Goal: Find specific page/section: Find specific page/section

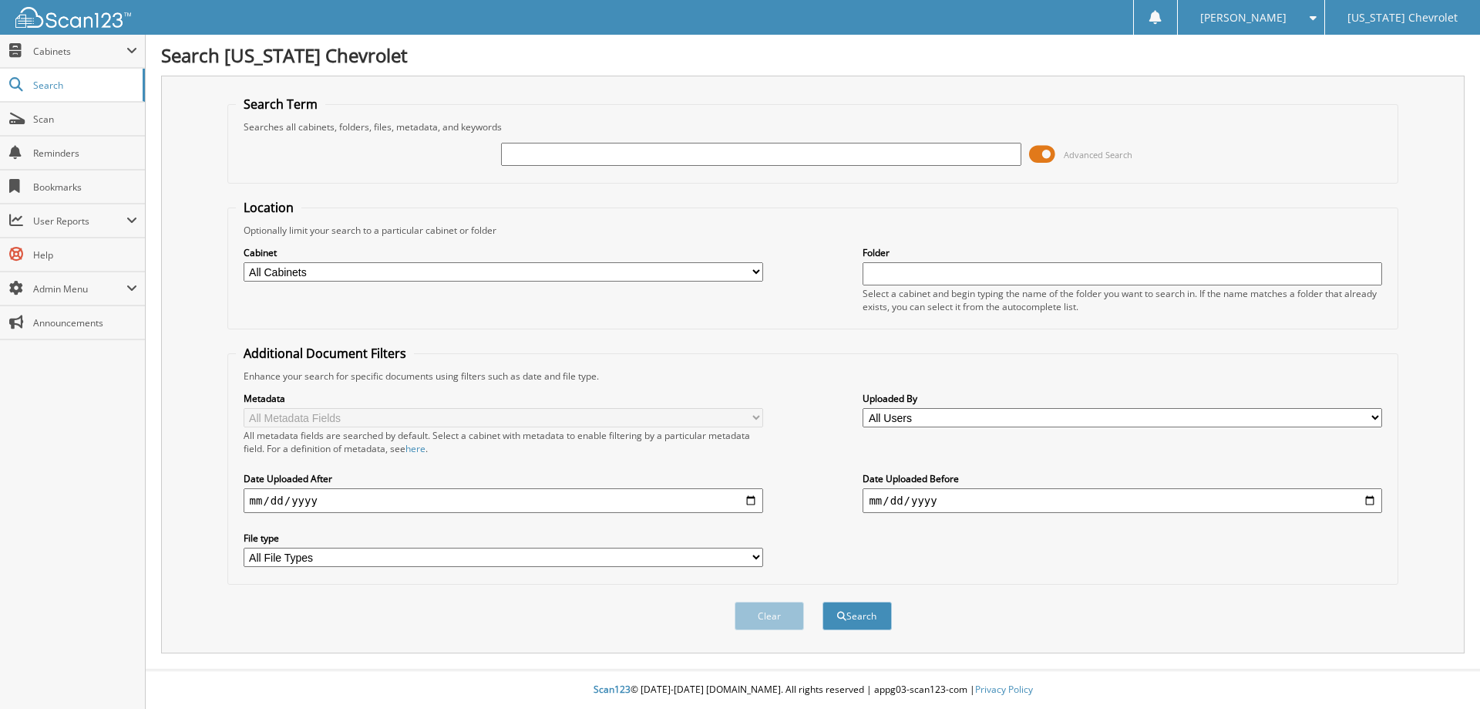
click at [643, 158] on input "text" at bounding box center [761, 154] width 520 height 23
type input "96689"
click at [823, 601] on button "Search" at bounding box center [857, 615] width 69 height 29
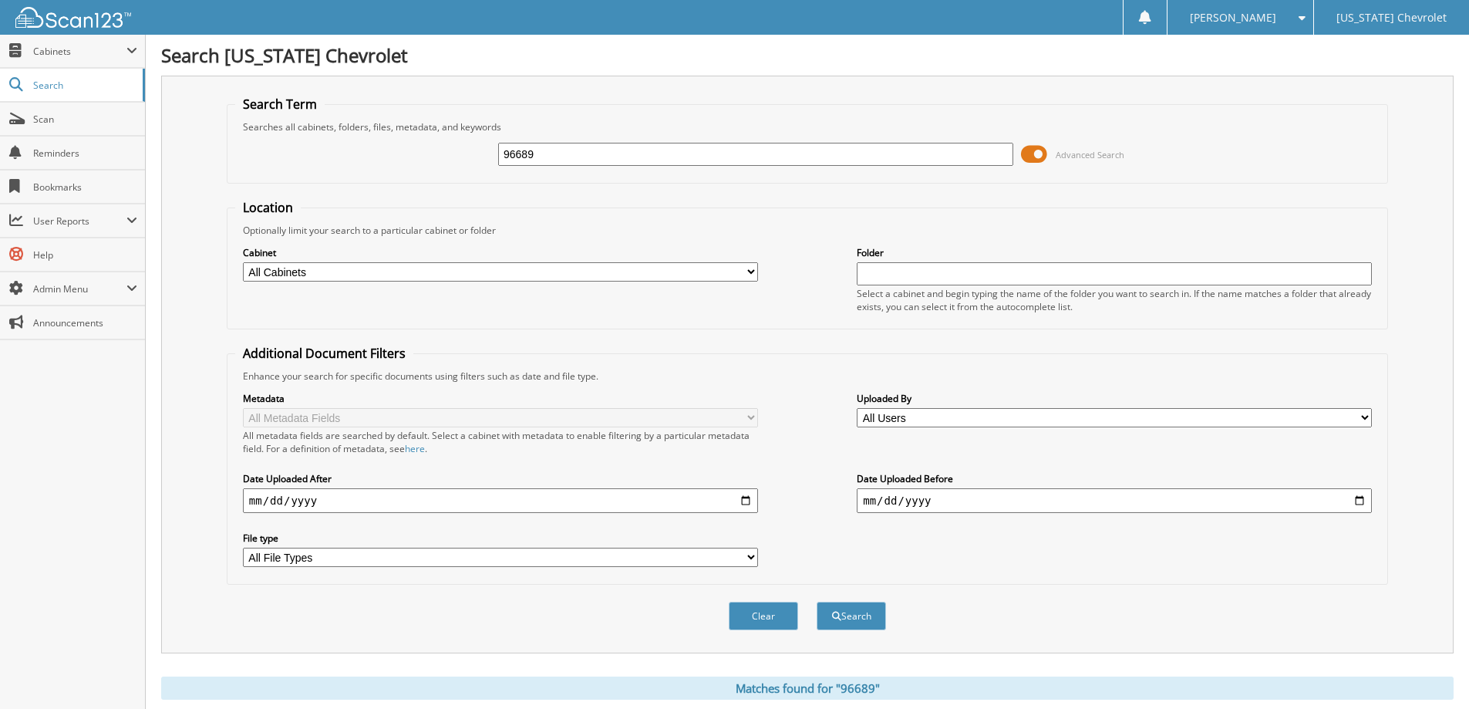
scroll to position [463, 0]
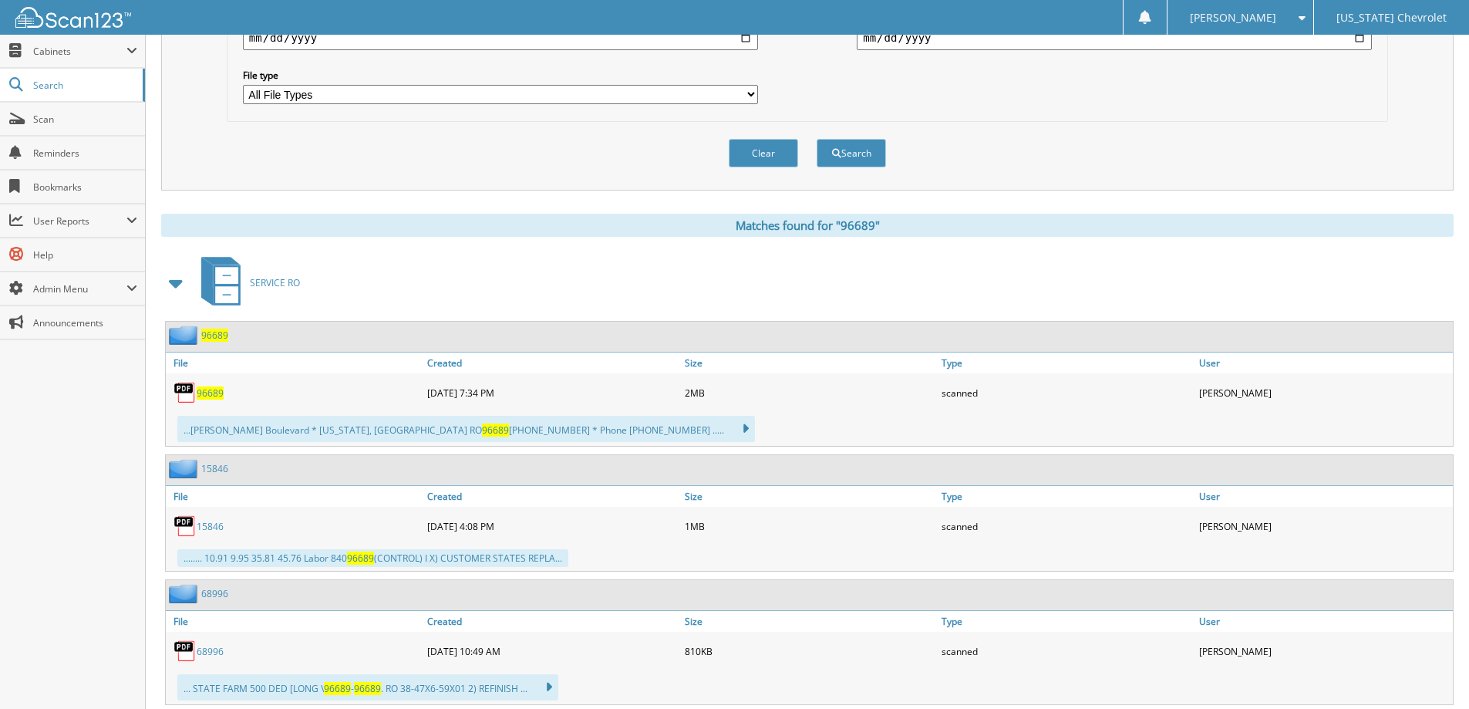
click at [210, 393] on span "96689" at bounding box center [210, 392] width 27 height 13
